Goal: Consume media (video, audio)

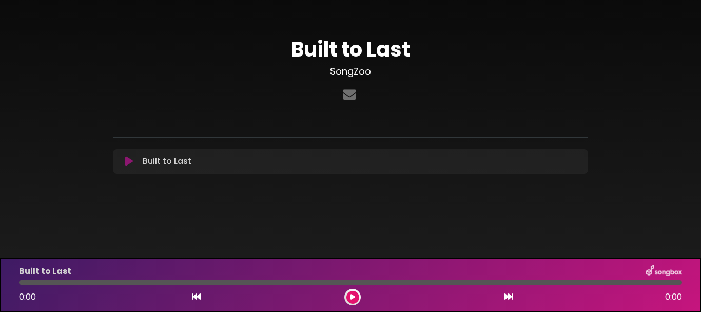
click at [132, 163] on icon at bounding box center [129, 161] width 8 height 10
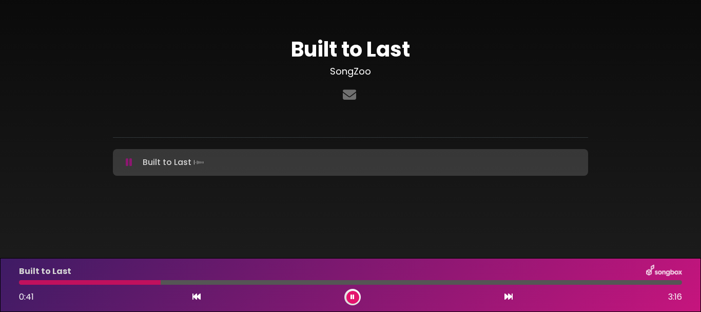
click at [347, 96] on icon at bounding box center [349, 94] width 17 height 13
click at [609, 96] on div "Built to Last SongZoo" at bounding box center [350, 102] width 585 height 181
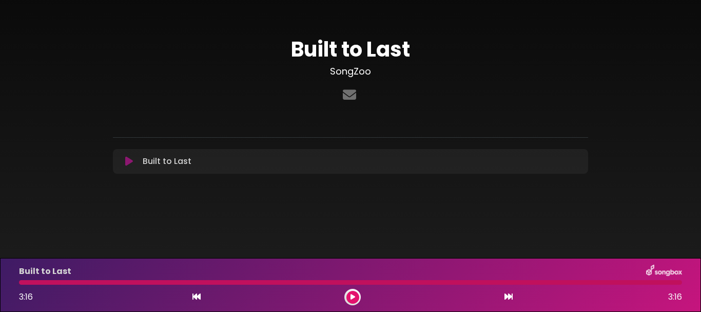
drag, startPoint x: 611, startPoint y: 92, endPoint x: 538, endPoint y: 74, distance: 75.1
click at [538, 74] on div "Built to Last SongZoo" at bounding box center [351, 71] width 488 height 68
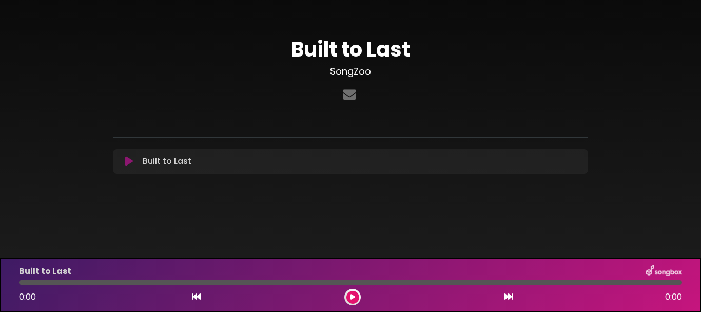
click at [130, 160] on icon at bounding box center [129, 161] width 8 height 10
